Goal: Information Seeking & Learning: Learn about a topic

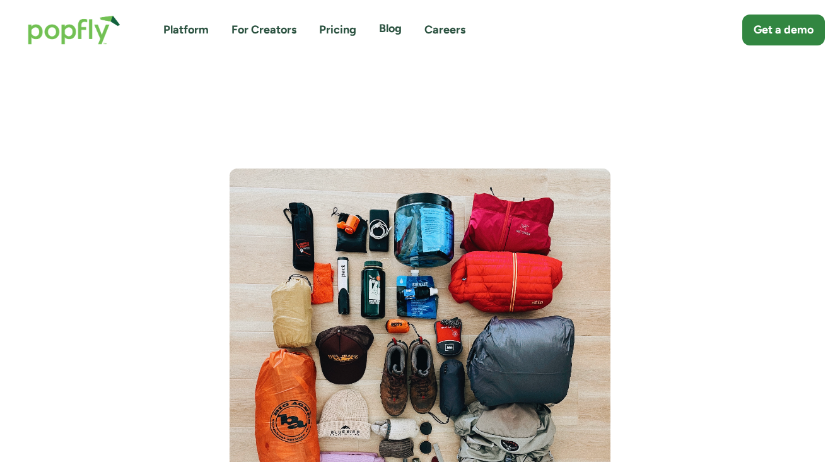
click at [387, 28] on link "Blog" at bounding box center [390, 29] width 23 height 16
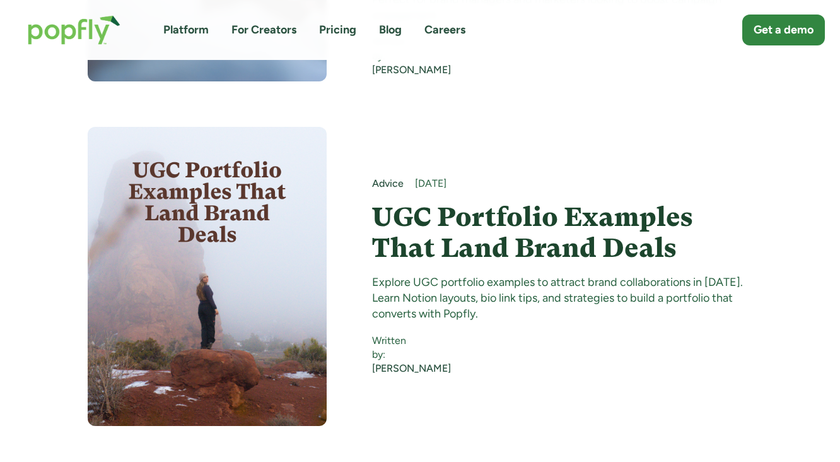
scroll to position [1751, 0]
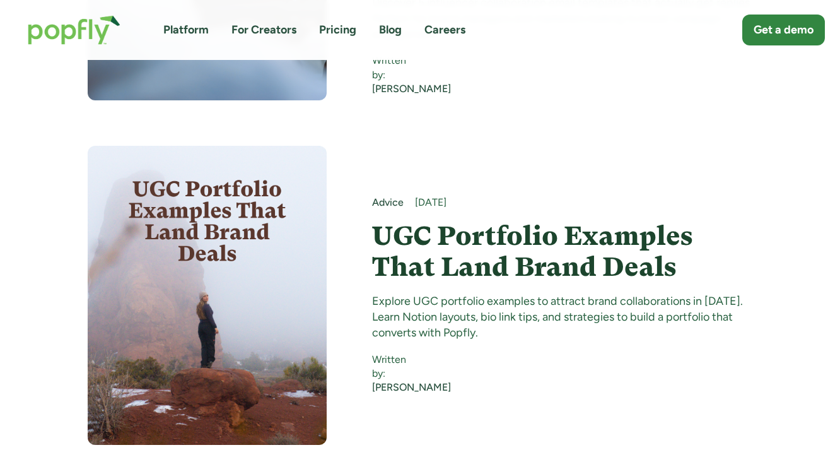
click at [497, 221] on h4 "UGC Portfolio Examples That Land Brand Deals" at bounding box center [562, 251] width 381 height 61
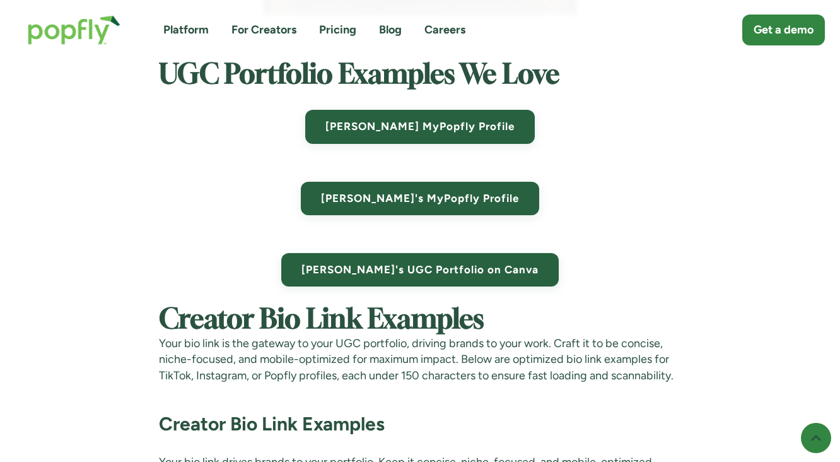
scroll to position [5503, 0]
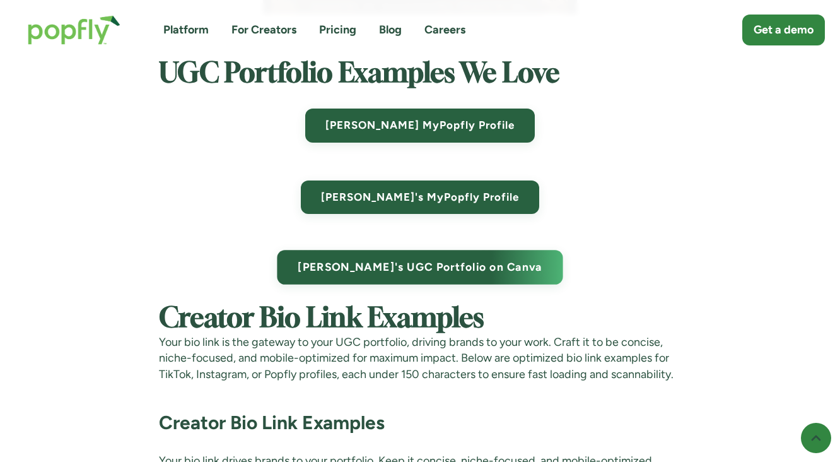
click at [490, 267] on link "Grace's UGC Portfolio on Canva" at bounding box center [420, 267] width 286 height 35
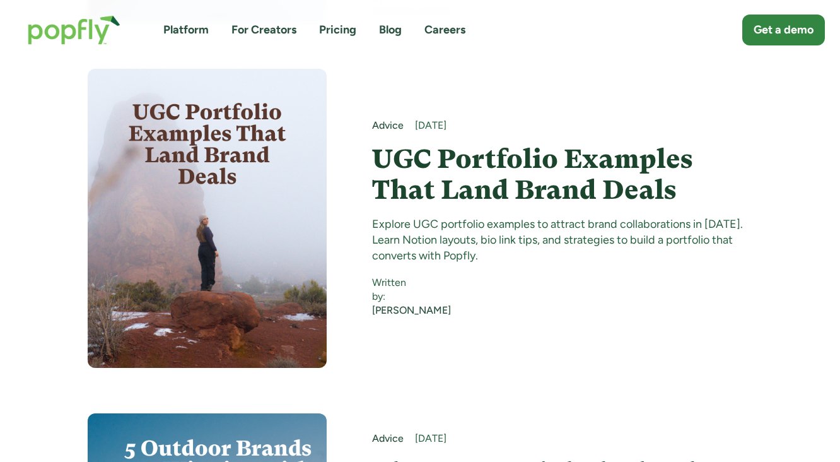
scroll to position [1751, 0]
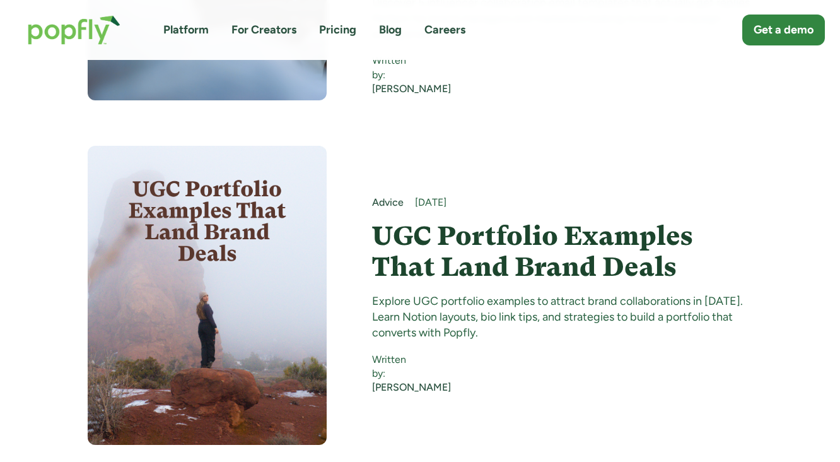
click at [437, 28] on link "Careers" at bounding box center [444, 30] width 41 height 16
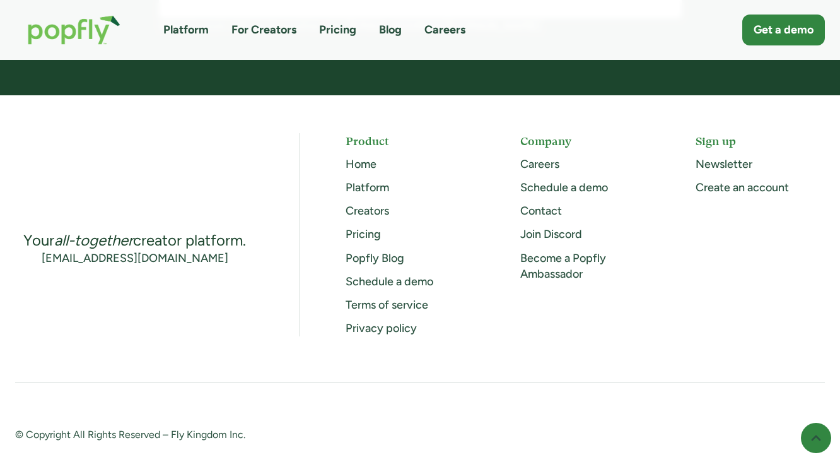
scroll to position [1306, 0]
